Goal: Transaction & Acquisition: Download file/media

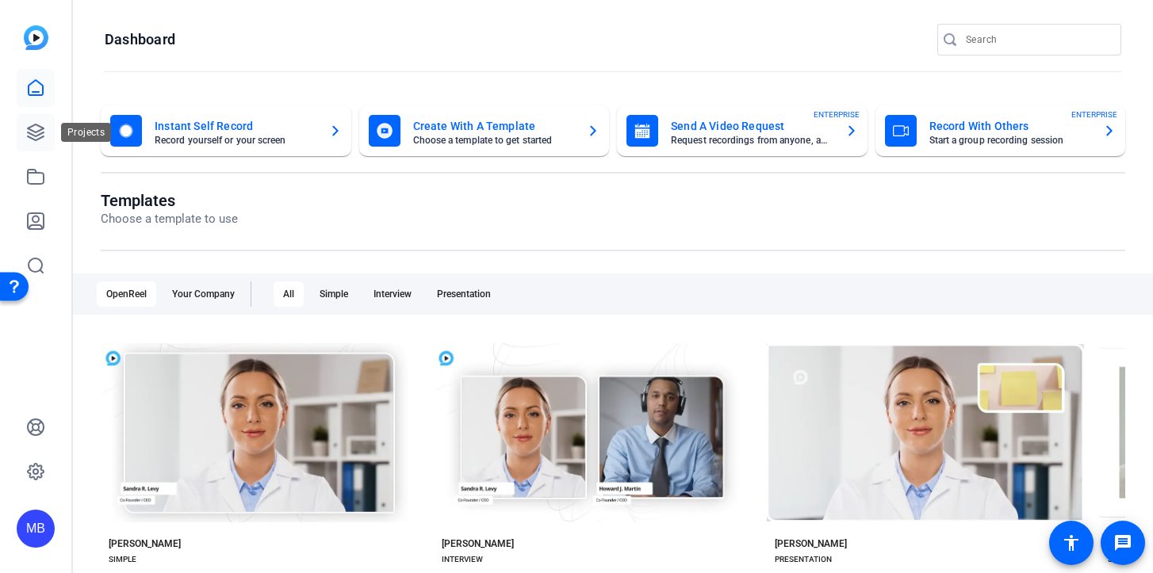
click at [42, 121] on link at bounding box center [36, 132] width 38 height 38
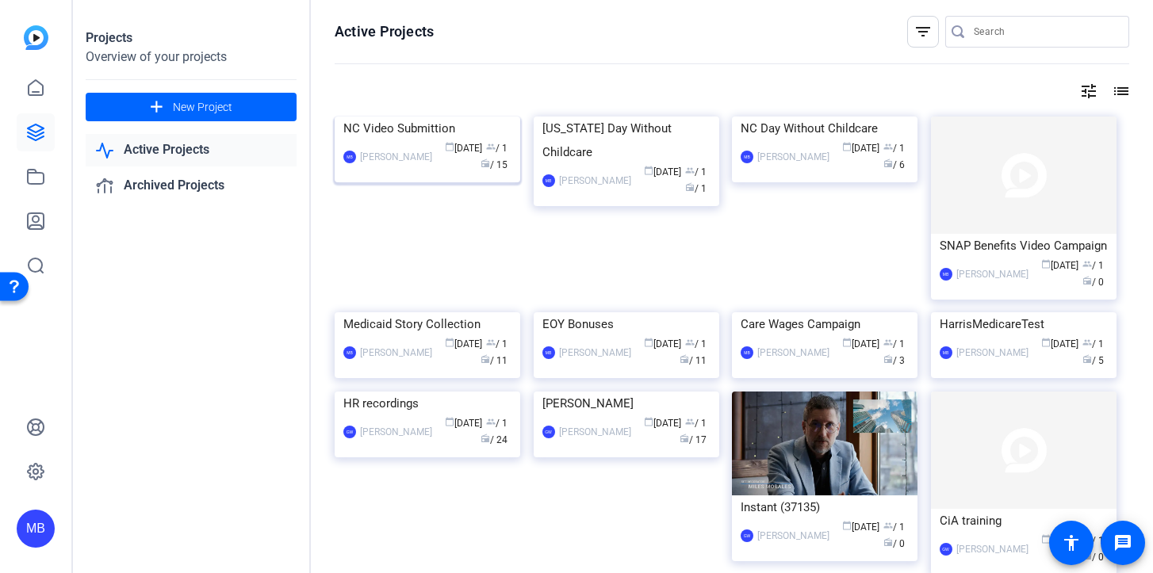
click at [412, 128] on div "NC Video Submittion" at bounding box center [427, 129] width 168 height 24
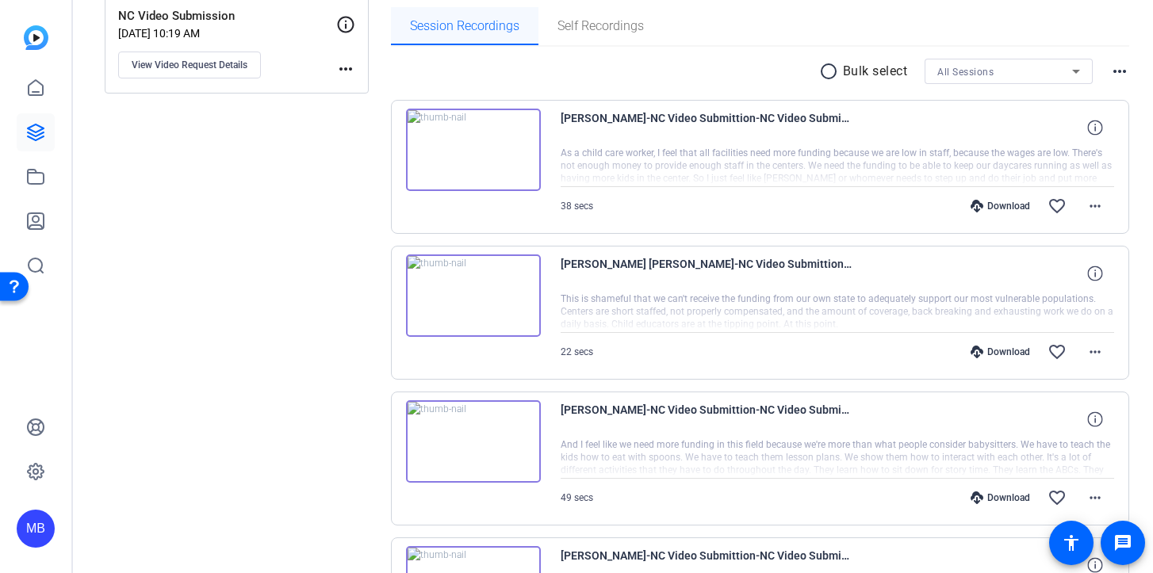
scroll to position [251, 0]
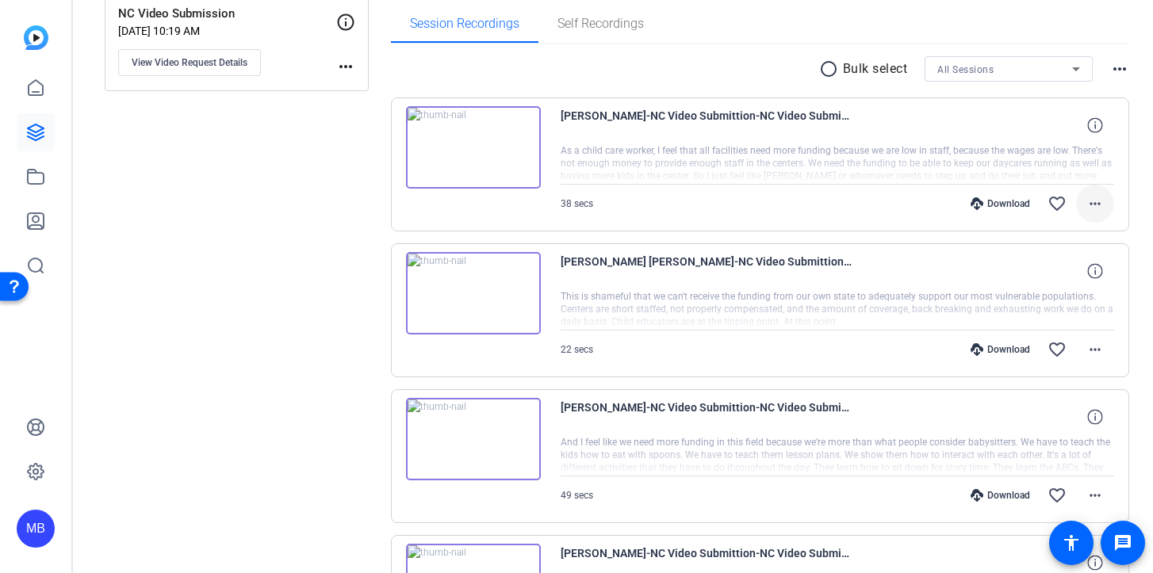
click at [1102, 205] on mat-icon "more_horiz" at bounding box center [1095, 203] width 19 height 19
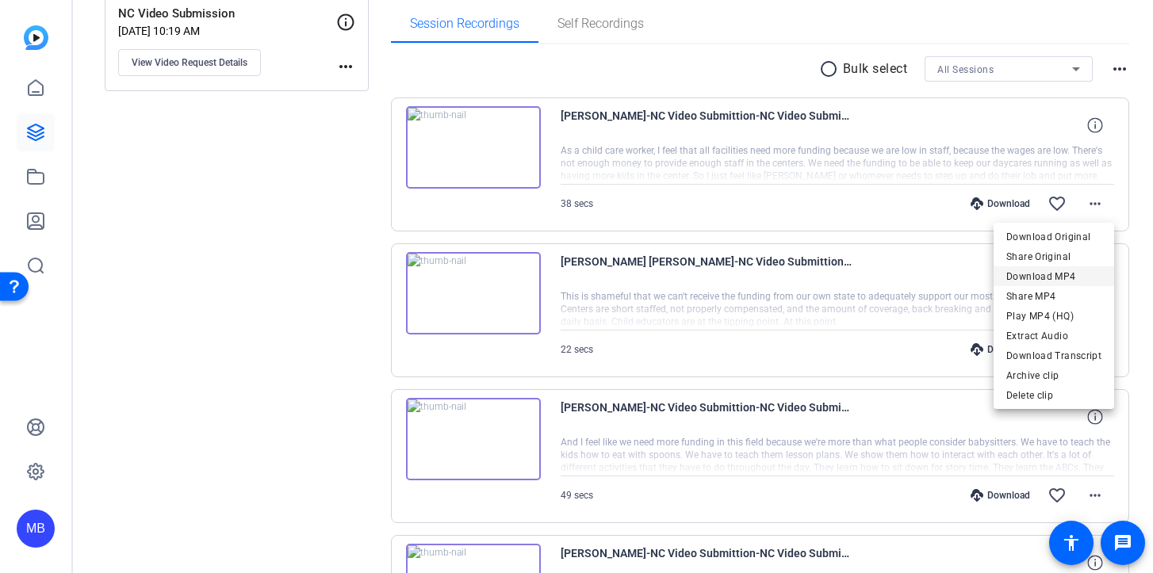
click at [1067, 282] on span "Download MP4" at bounding box center [1053, 276] width 95 height 19
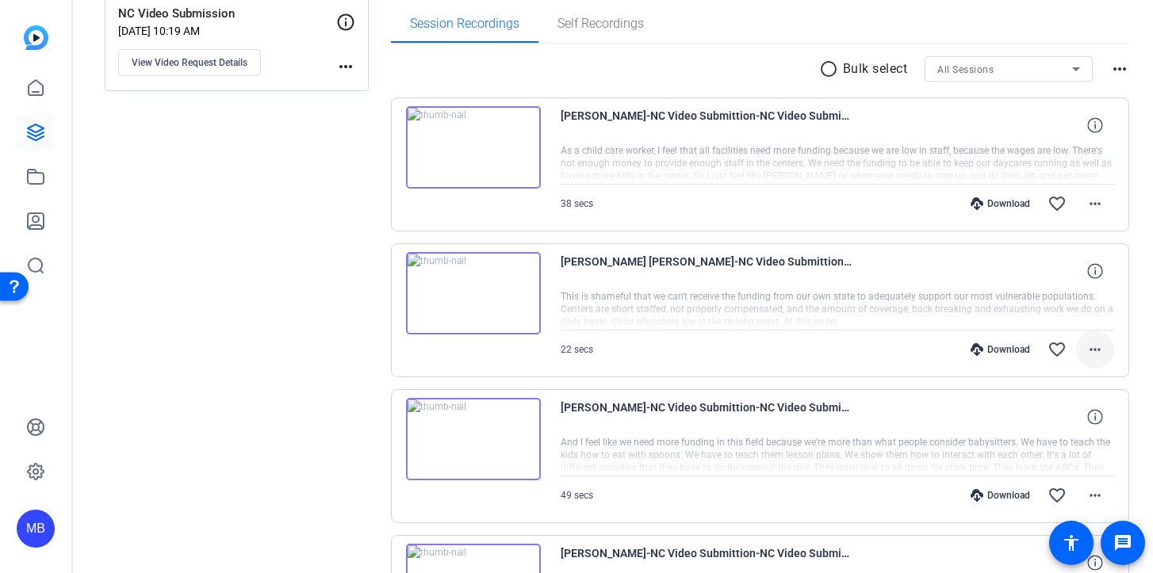
click at [1092, 349] on mat-icon "more_horiz" at bounding box center [1095, 349] width 19 height 19
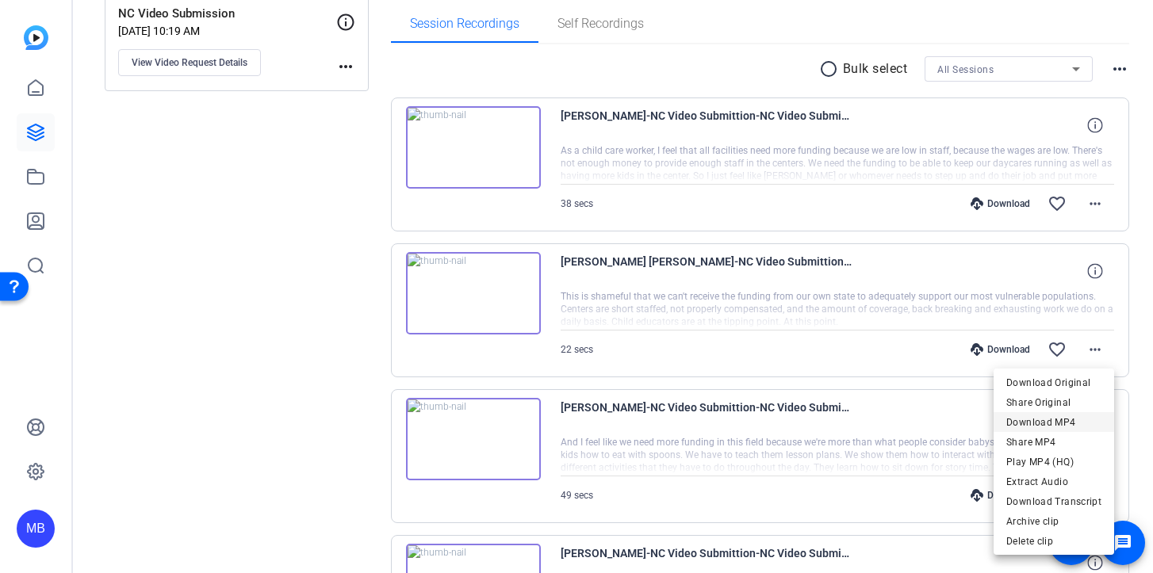
click at [1066, 419] on span "Download MP4" at bounding box center [1053, 422] width 95 height 19
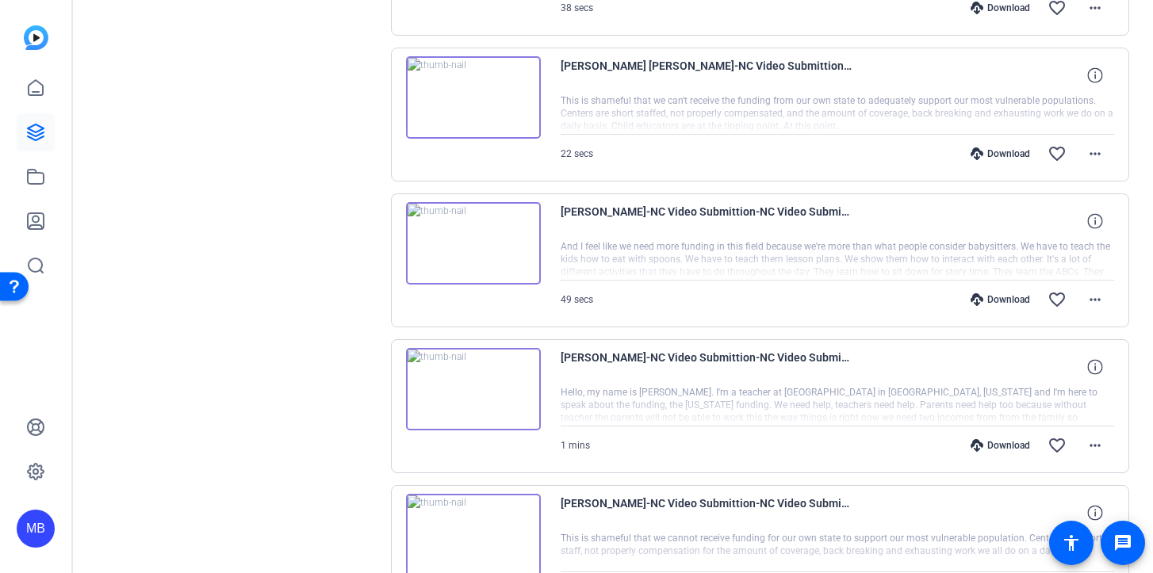
scroll to position [454, 0]
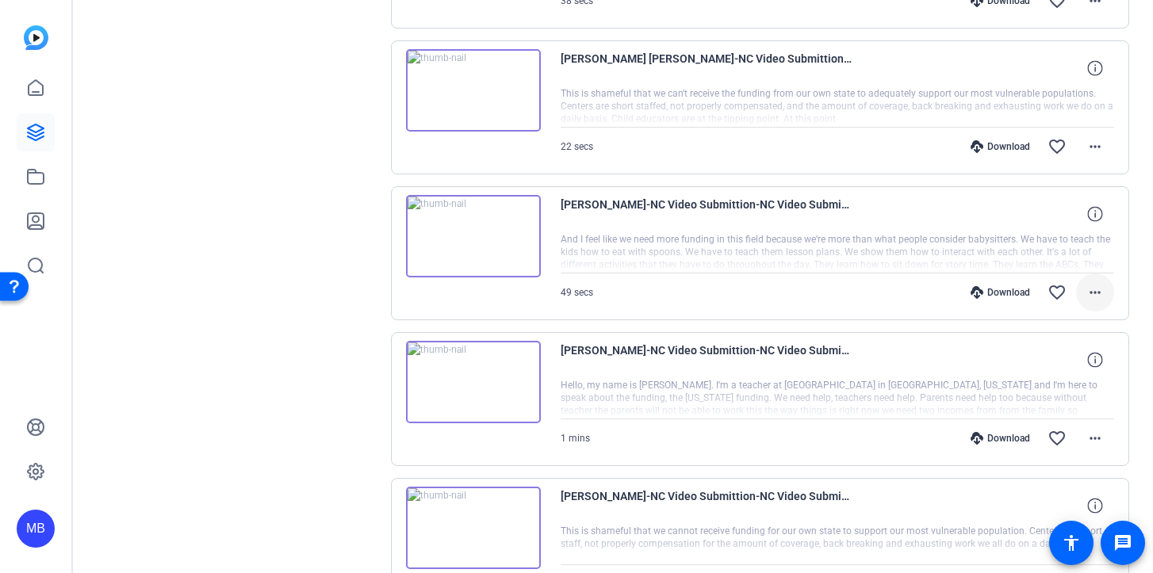
click at [1100, 281] on span at bounding box center [1095, 293] width 38 height 38
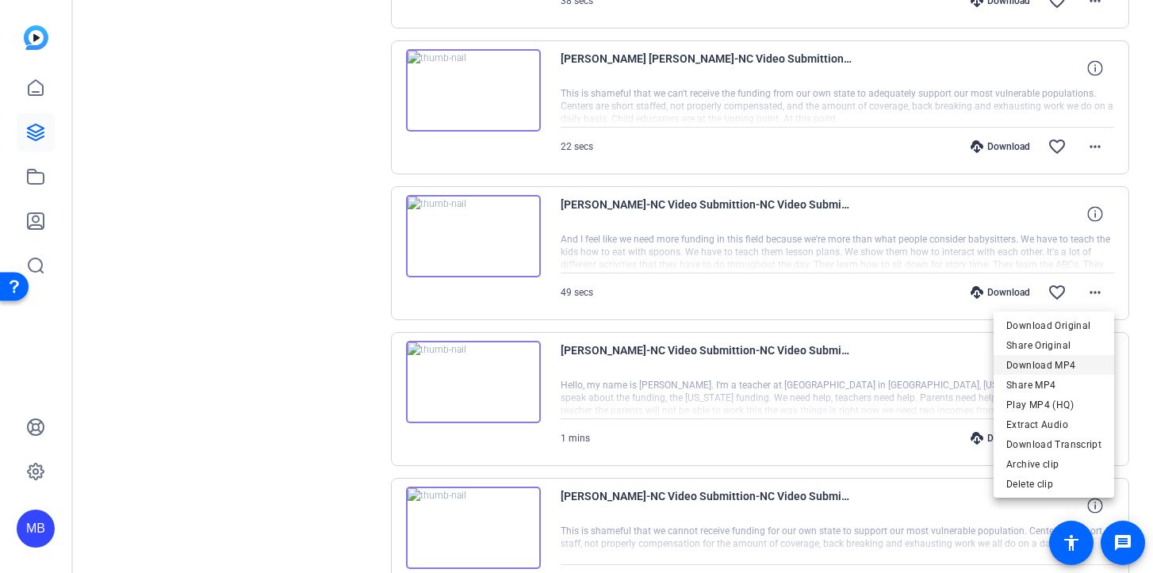
click at [1063, 362] on span "Download MP4" at bounding box center [1053, 365] width 95 height 19
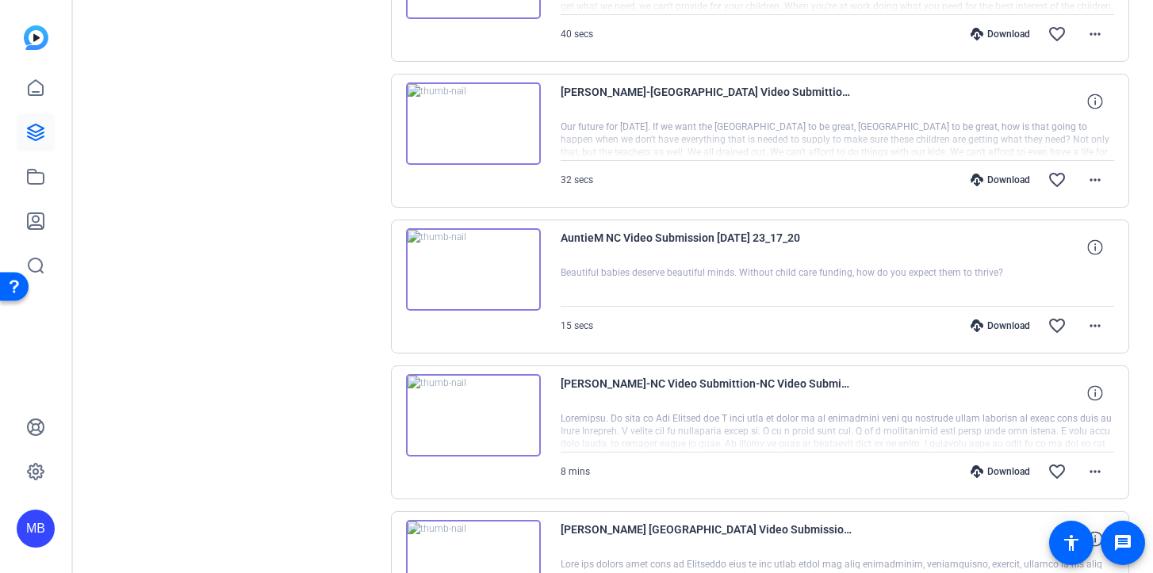
scroll to position [1322, 0]
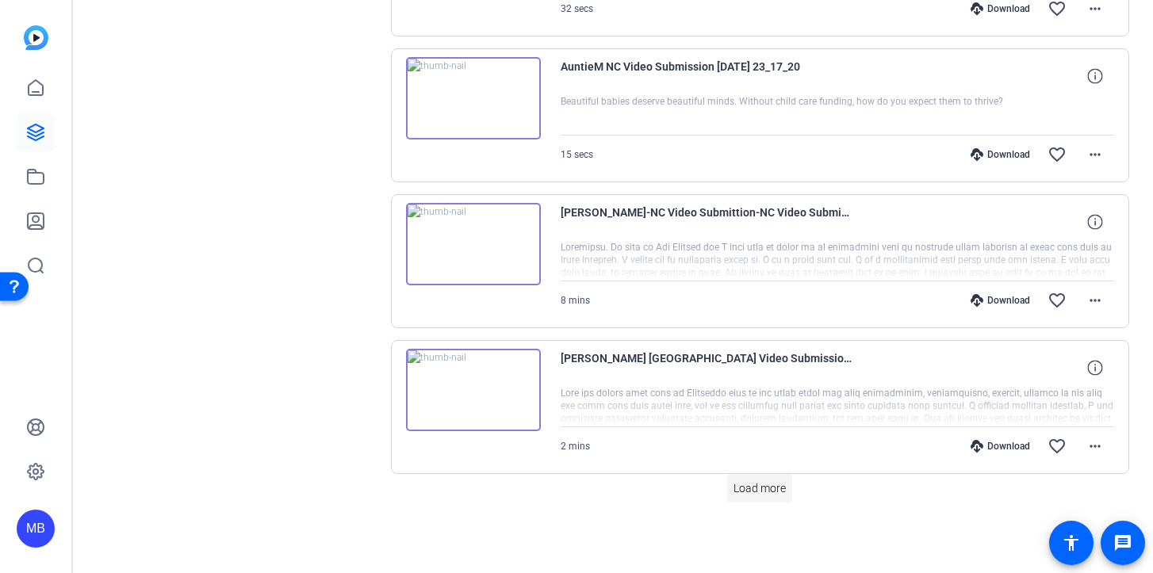
click at [751, 487] on span "Load more" at bounding box center [760, 489] width 52 height 17
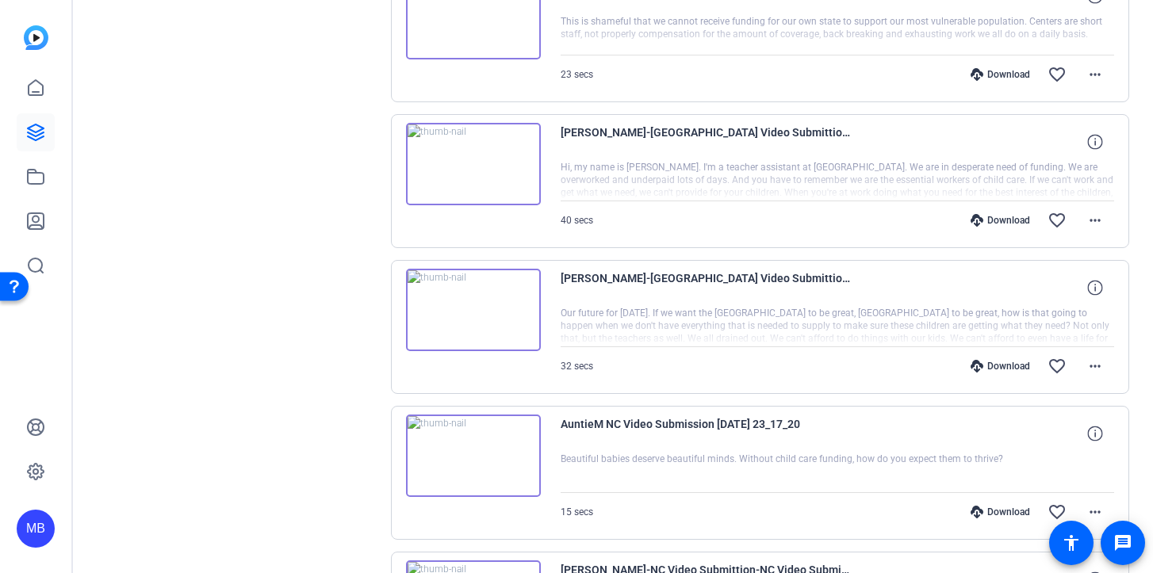
scroll to position [960, 0]
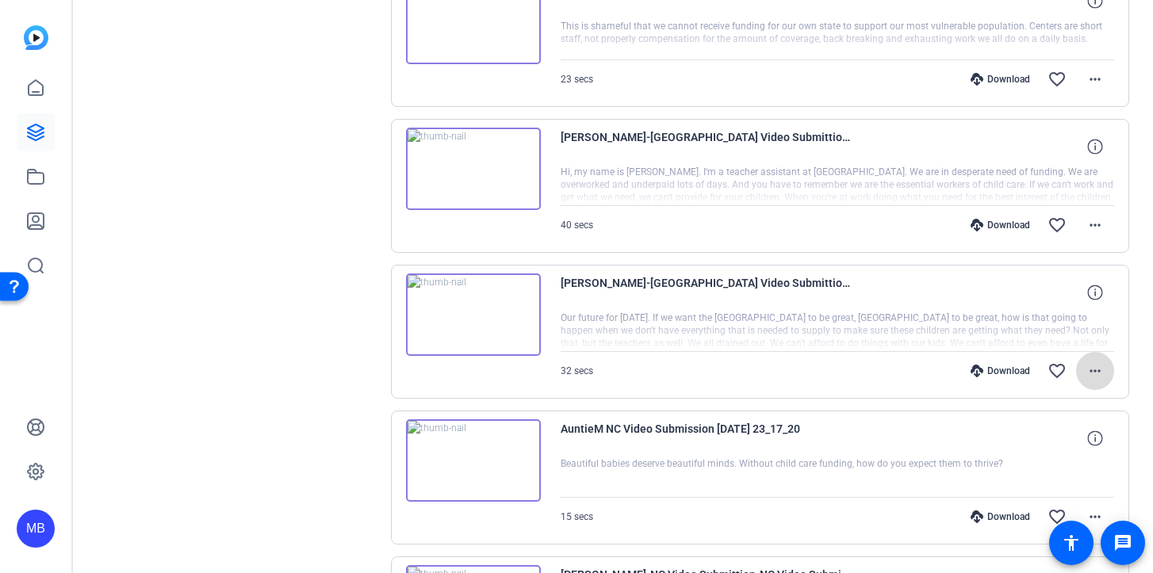
click at [1089, 374] on mat-icon "more_horiz" at bounding box center [1095, 371] width 19 height 19
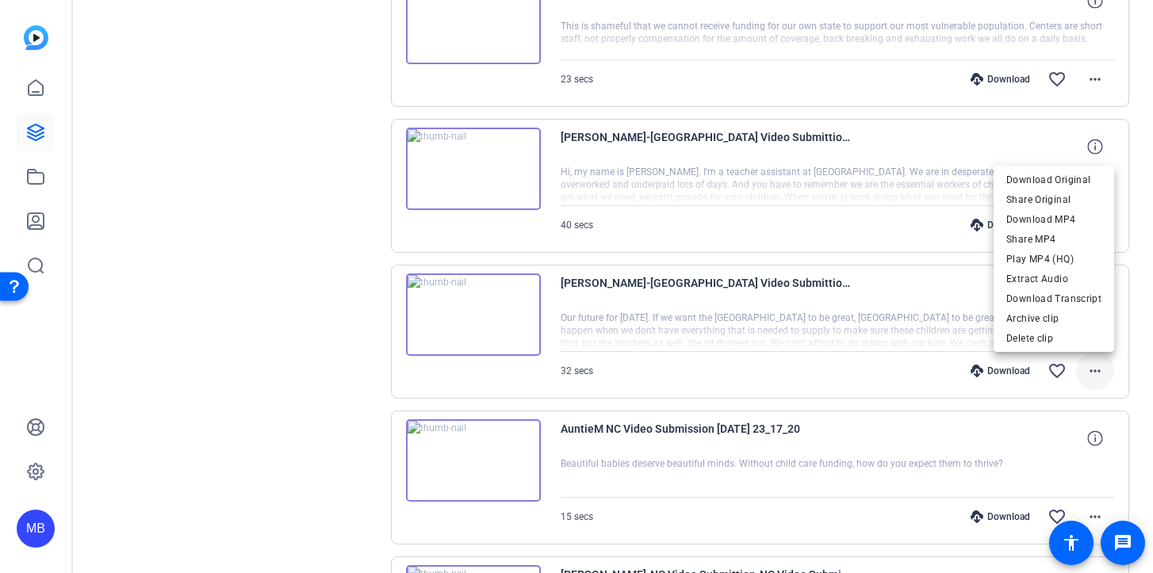
click at [1089, 374] on div at bounding box center [576, 286] width 1153 height 573
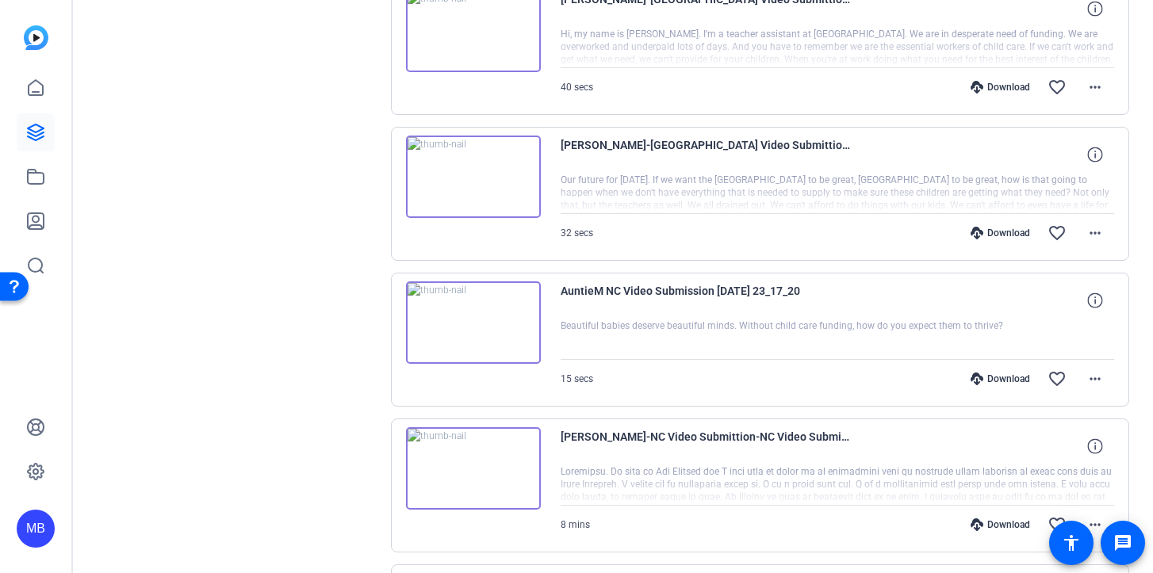
scroll to position [1097, 0]
click at [1096, 378] on mat-icon "more_horiz" at bounding box center [1095, 379] width 19 height 19
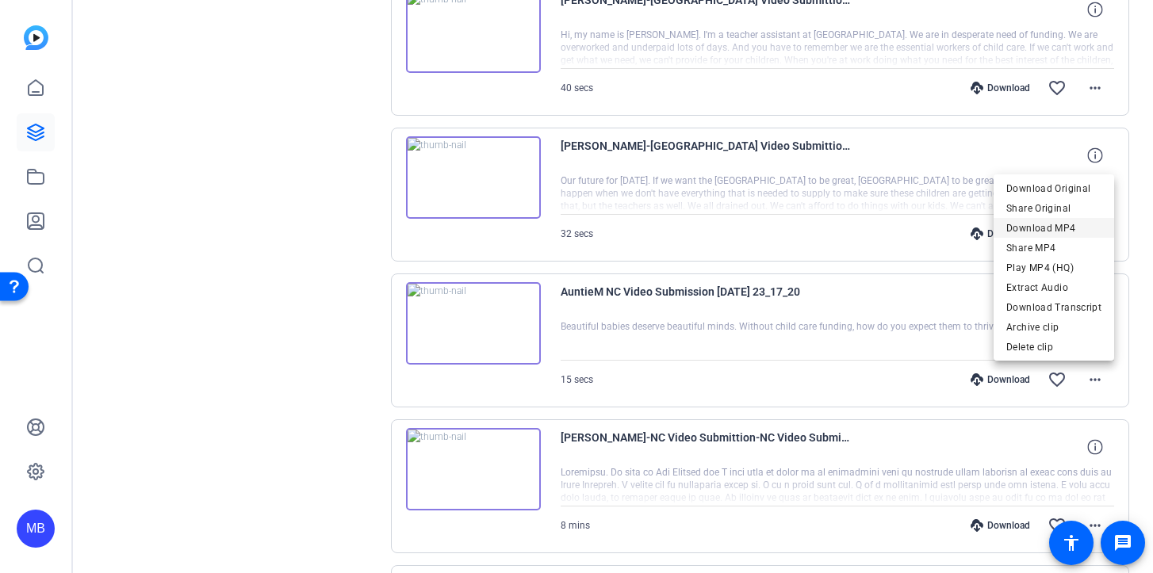
click at [1068, 235] on span "Download MP4" at bounding box center [1053, 228] width 95 height 19
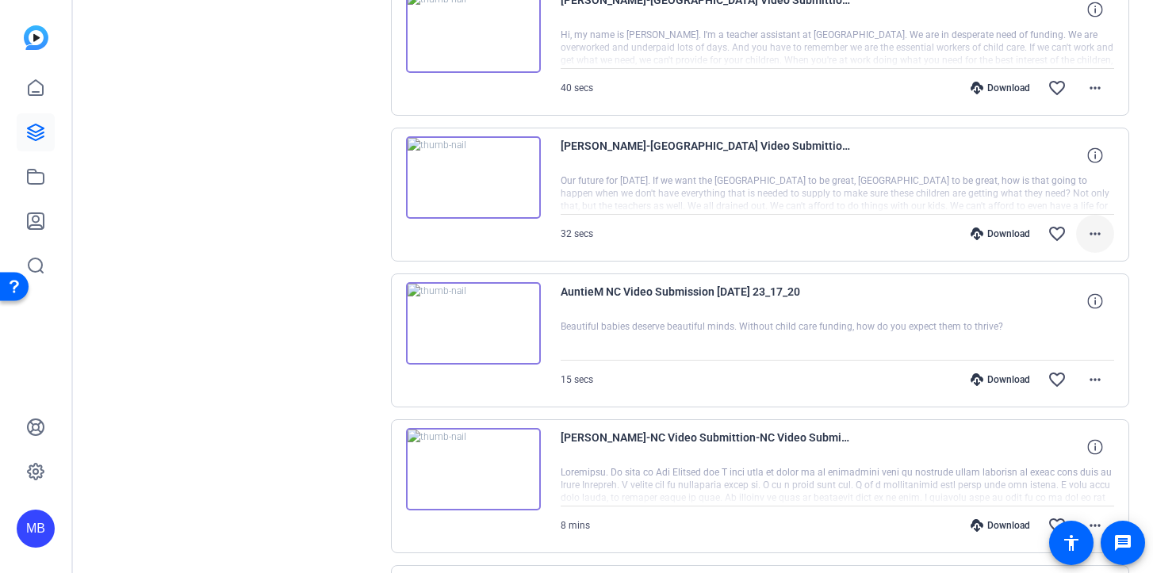
click at [1102, 236] on mat-icon "more_horiz" at bounding box center [1095, 233] width 19 height 19
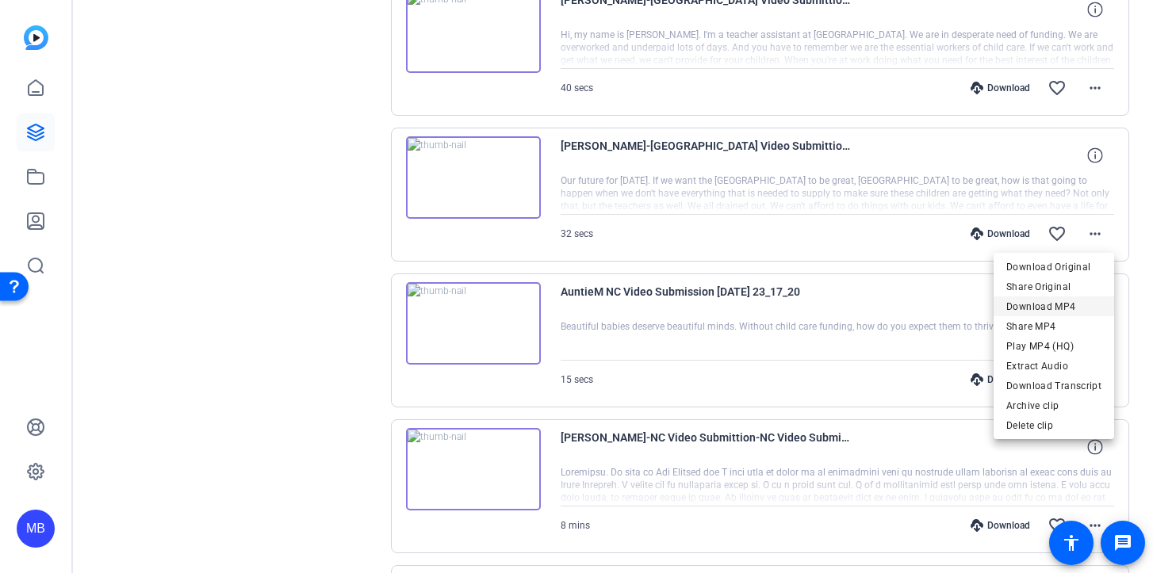
click at [1066, 305] on span "Download MP4" at bounding box center [1053, 306] width 95 height 19
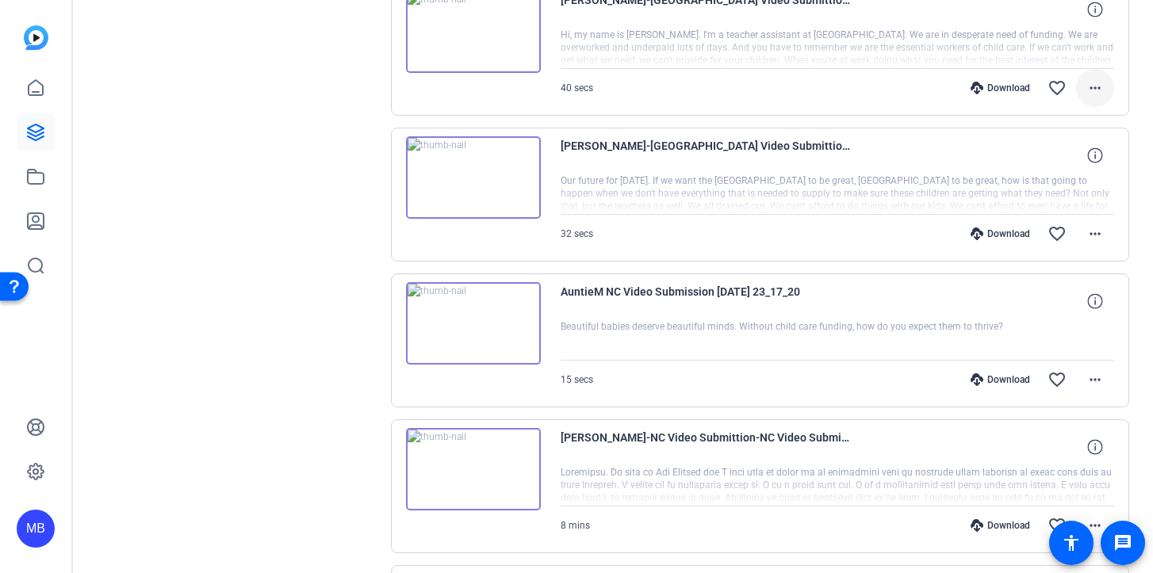
click at [1089, 94] on mat-icon "more_horiz" at bounding box center [1095, 88] width 19 height 19
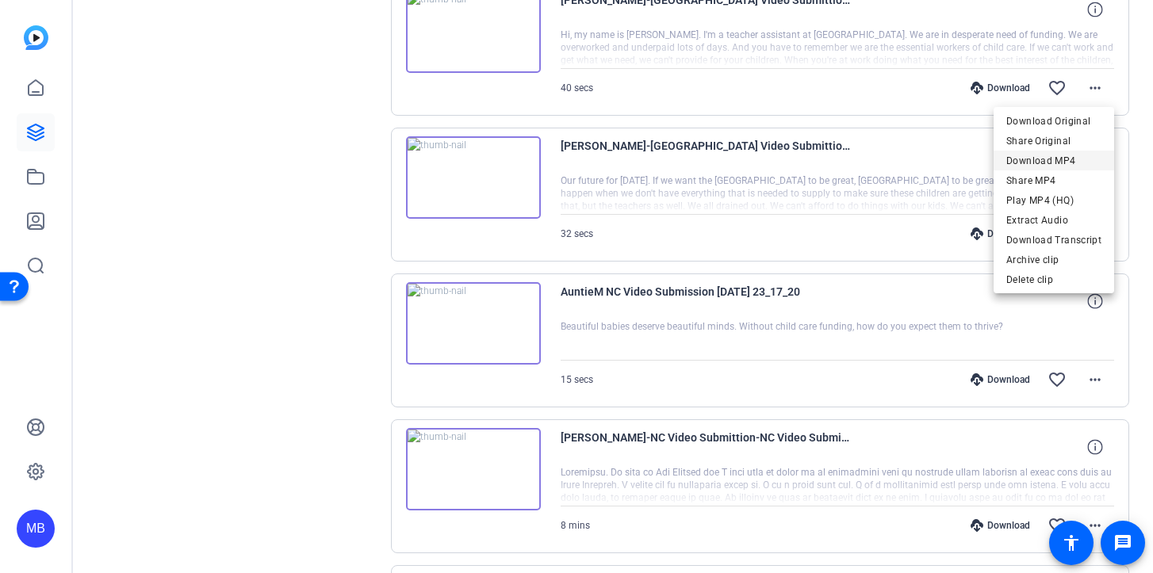
click at [1071, 161] on span "Download MP4" at bounding box center [1053, 160] width 95 height 19
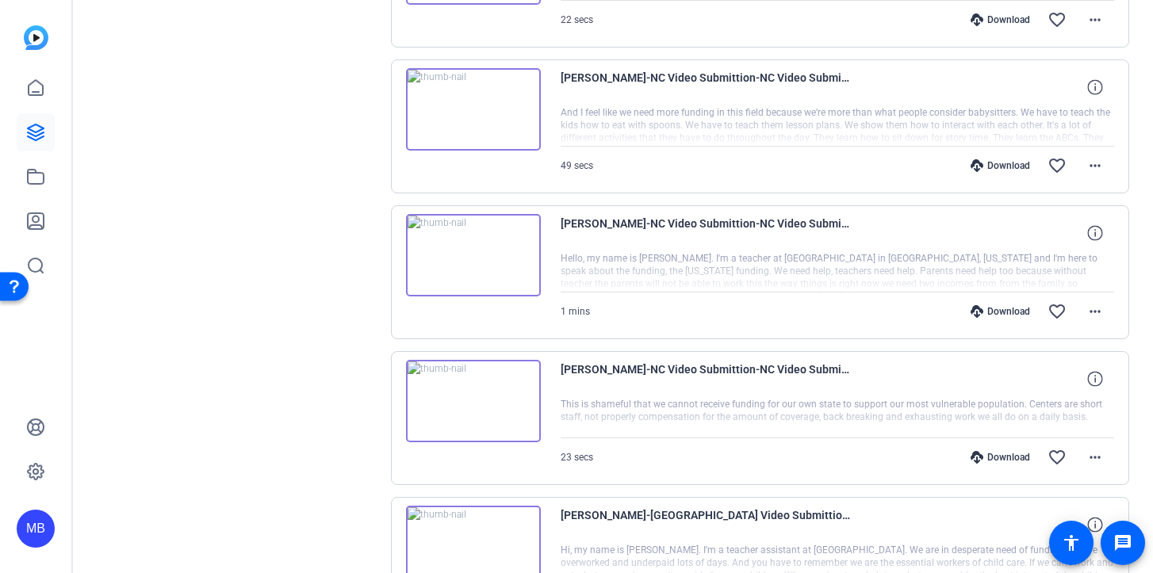
scroll to position [584, 0]
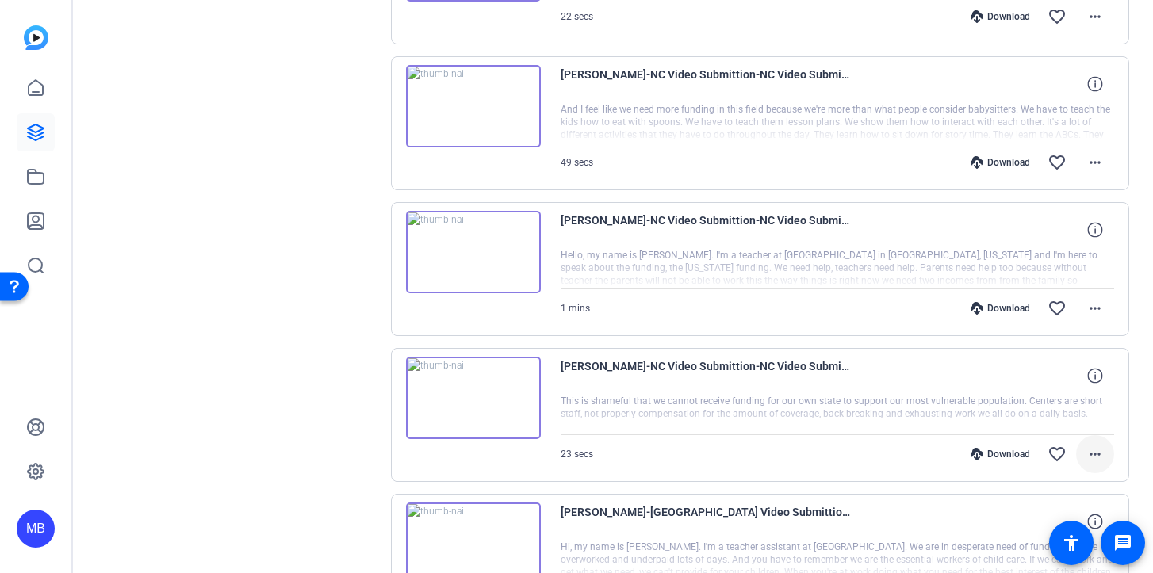
click at [1098, 456] on mat-icon "more_horiz" at bounding box center [1095, 454] width 19 height 19
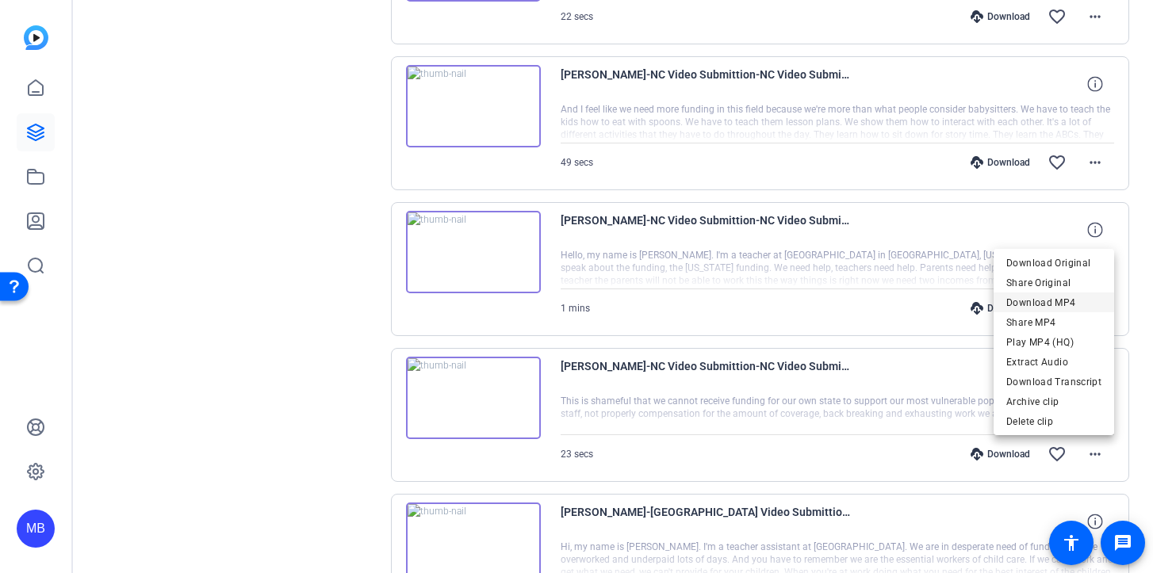
click at [1072, 306] on span "Download MP4" at bounding box center [1053, 302] width 95 height 19
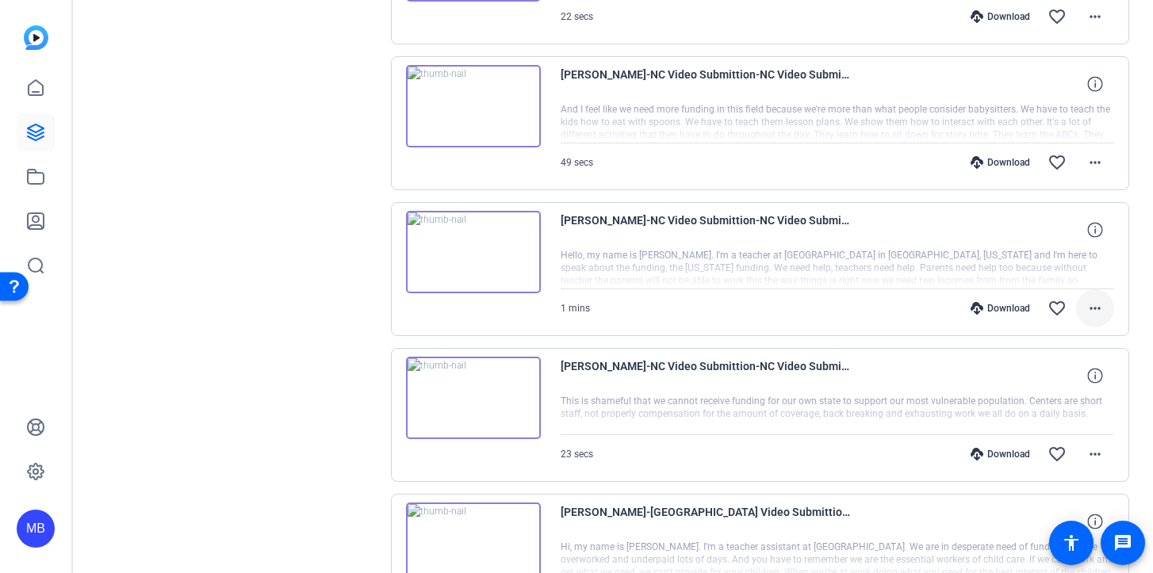
click at [1100, 312] on mat-icon "more_horiz" at bounding box center [1095, 308] width 19 height 19
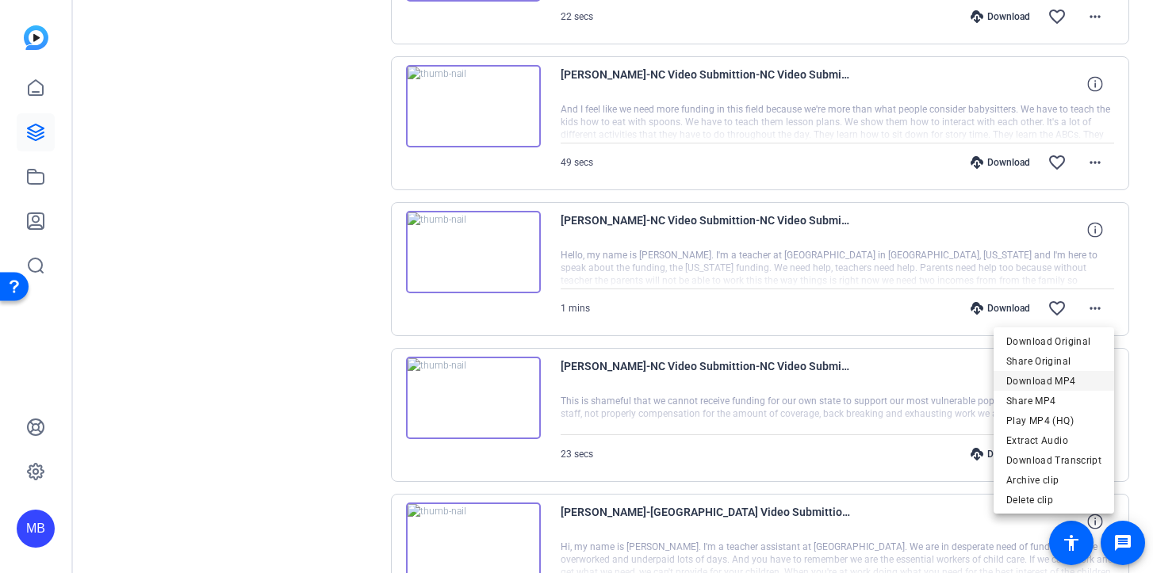
click at [1074, 372] on span "Download MP4" at bounding box center [1053, 381] width 95 height 19
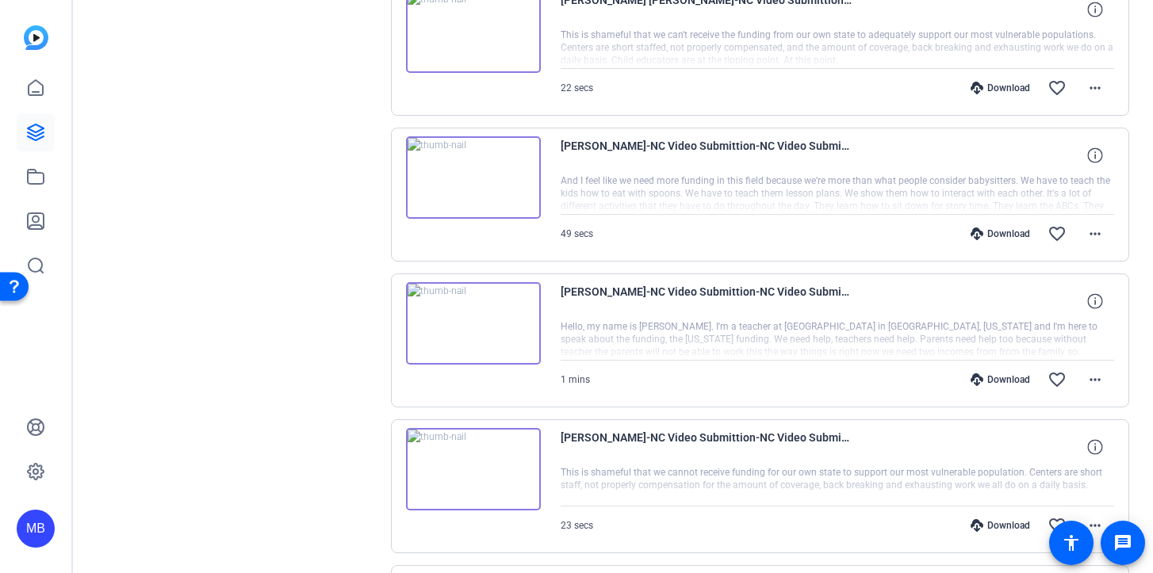
scroll to position [339, 0]
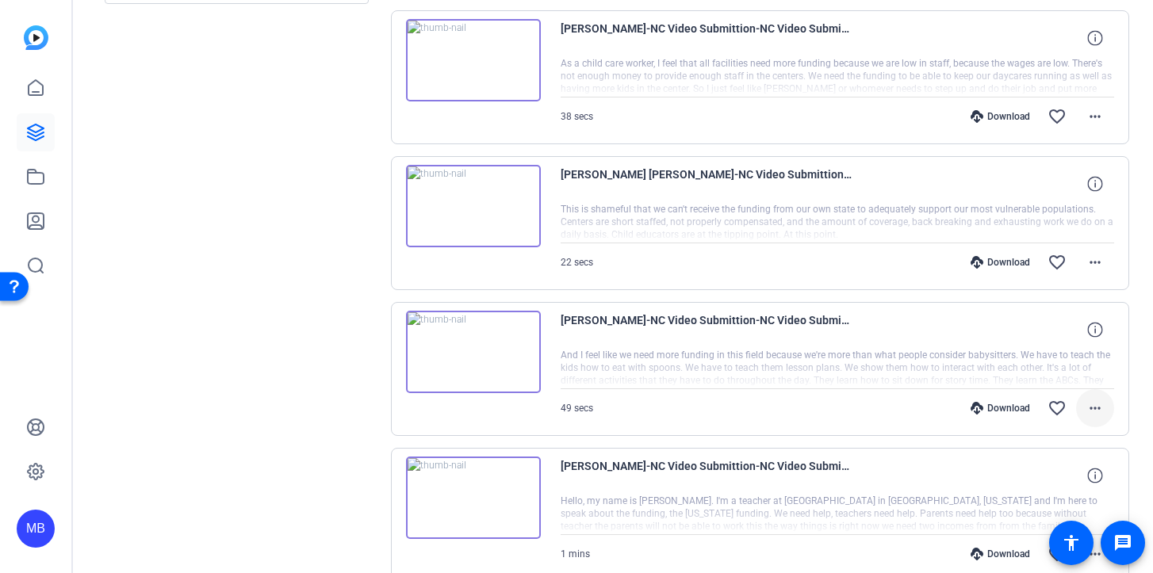
click at [1102, 400] on mat-icon "more_horiz" at bounding box center [1095, 408] width 19 height 19
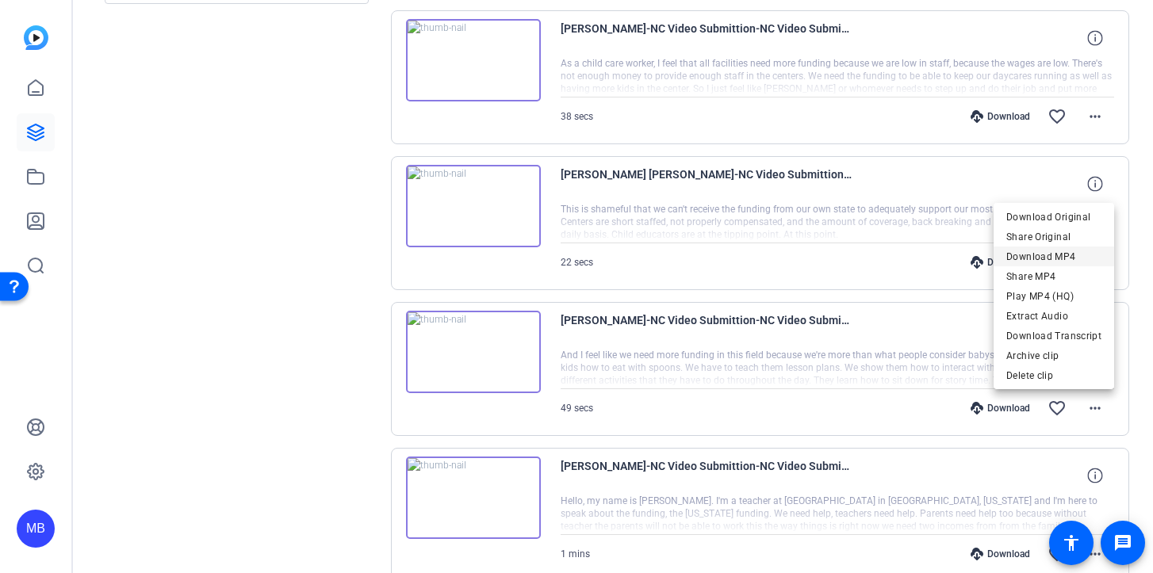
click at [1052, 261] on span "Download MP4" at bounding box center [1053, 256] width 95 height 19
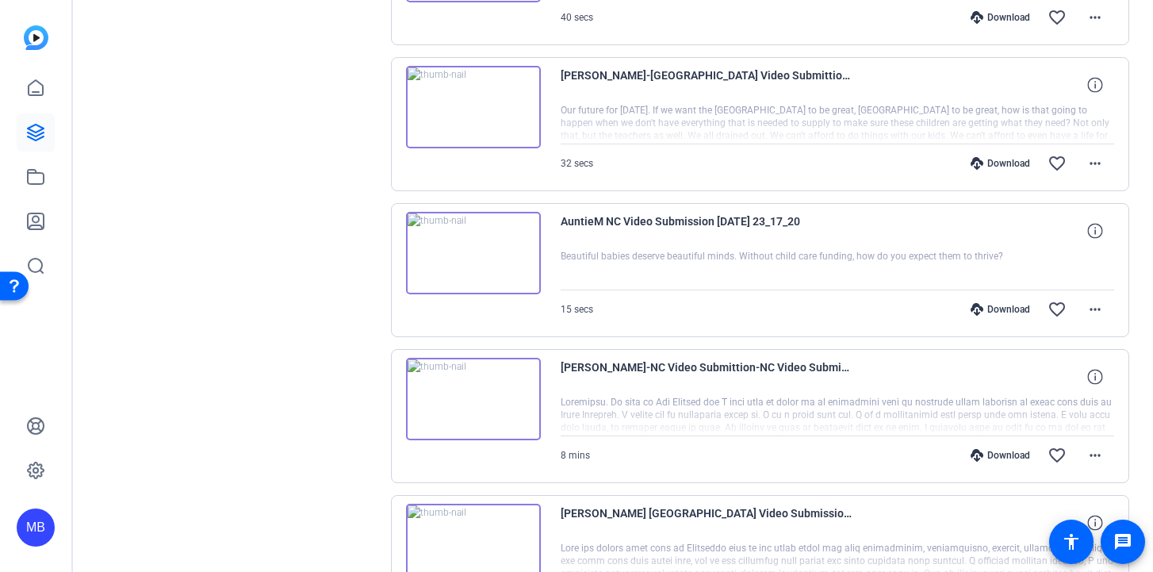
scroll to position [1205, 0]
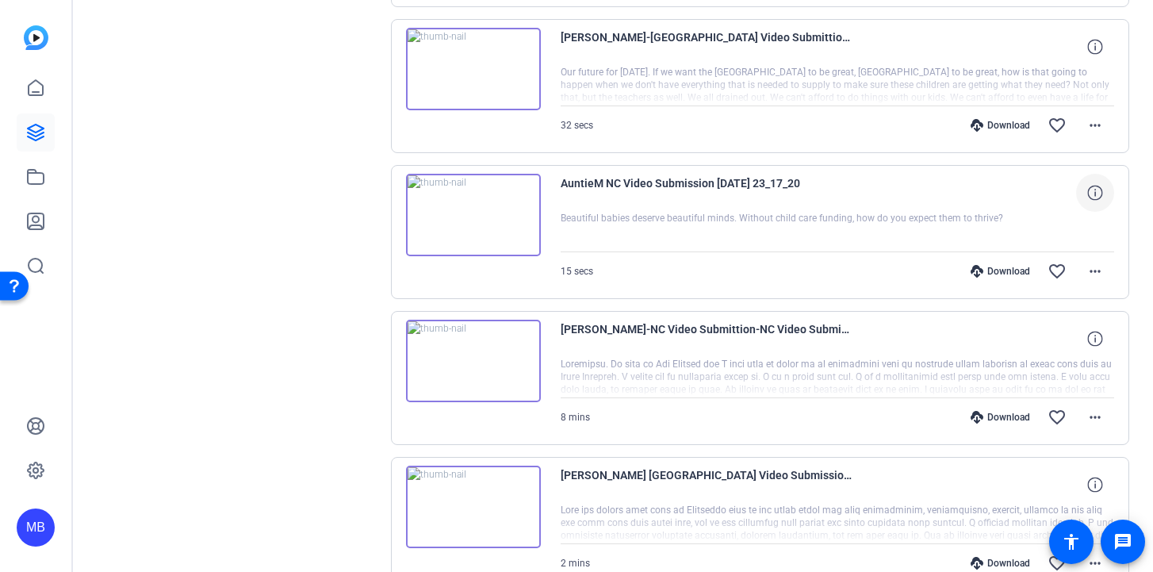
click at [1102, 195] on icon at bounding box center [1094, 192] width 15 height 15
click at [1102, 195] on mat-icon "close" at bounding box center [1095, 193] width 19 height 20
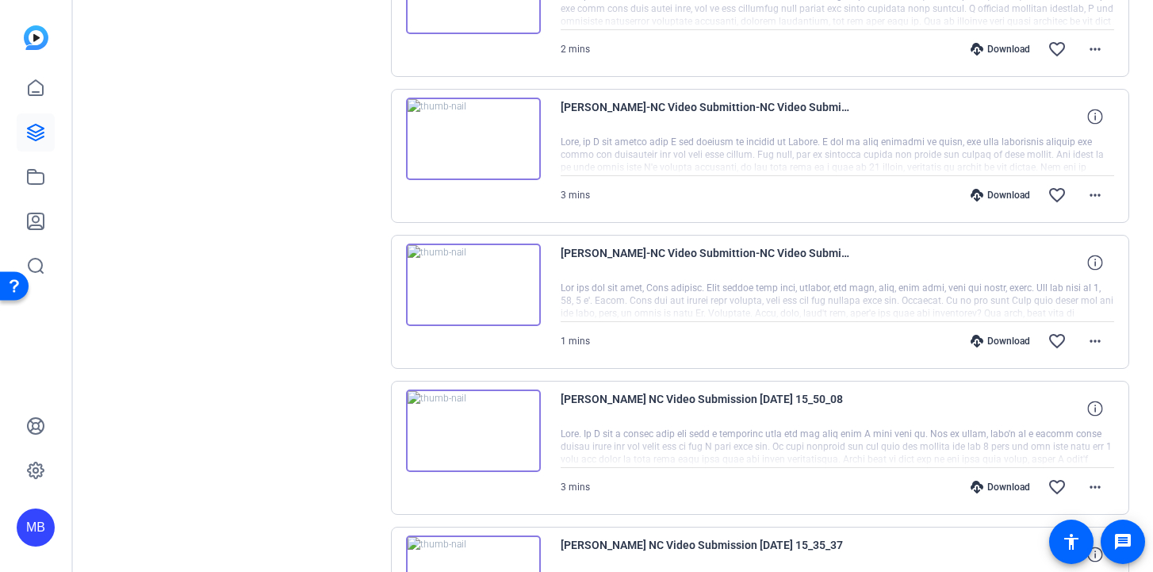
scroll to position [2025, 0]
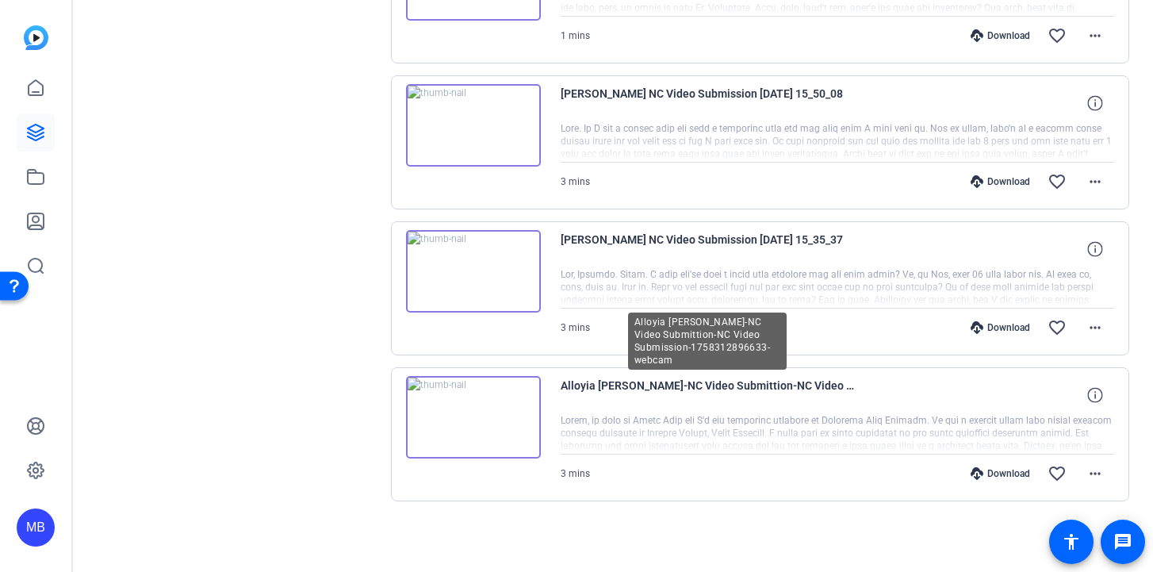
click at [851, 386] on span "Alloyia [PERSON_NAME]-NC Video Submittion-NC Video Submission-1758312896633-web…" at bounding box center [707, 395] width 293 height 38
